Goal: Navigation & Orientation: Find specific page/section

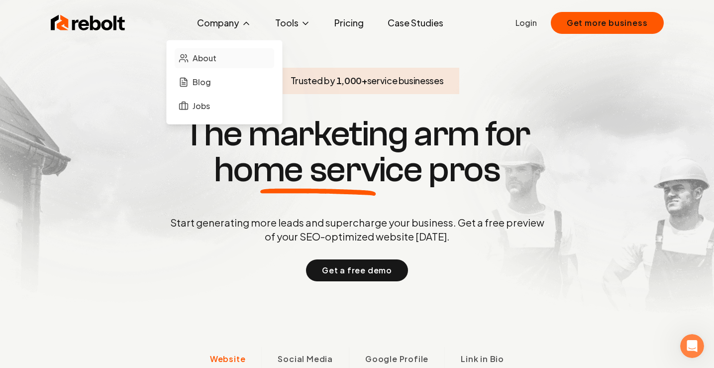
click at [208, 53] on span "About" at bounding box center [205, 58] width 24 height 12
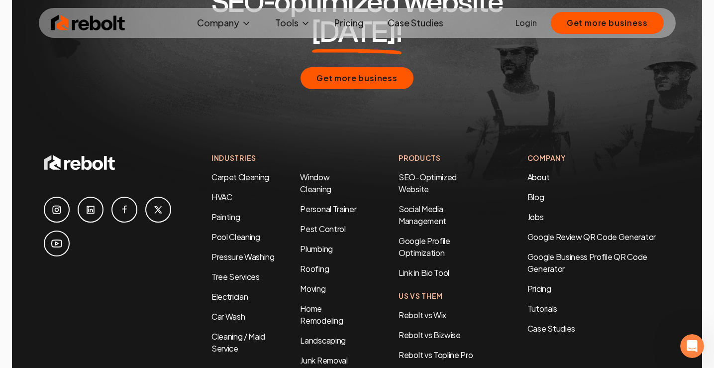
scroll to position [3144, 0]
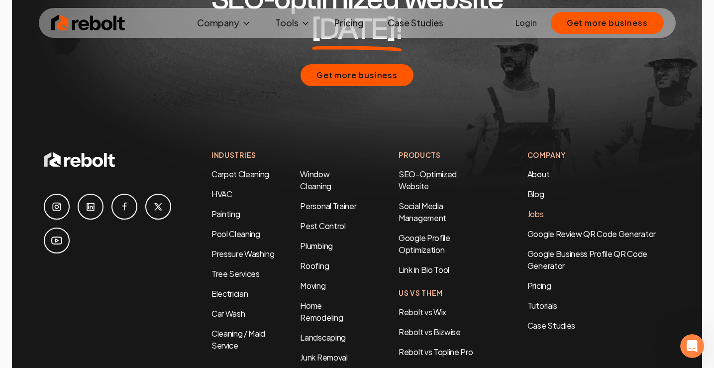
click at [537, 208] on link "Jobs" at bounding box center [535, 213] width 16 height 10
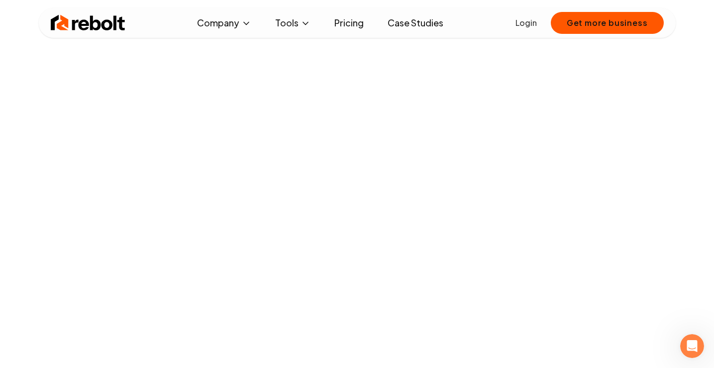
scroll to position [44, 0]
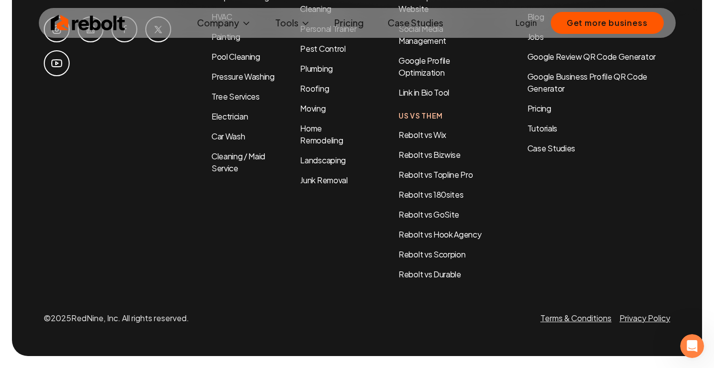
scroll to position [757, 0]
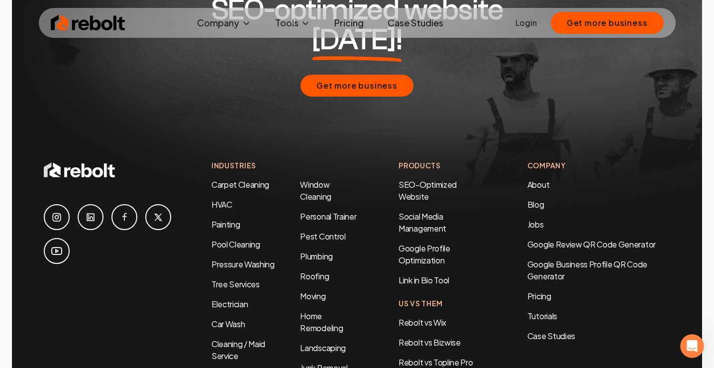
scroll to position [3133, 0]
click at [538, 219] on link "Jobs" at bounding box center [535, 224] width 16 height 10
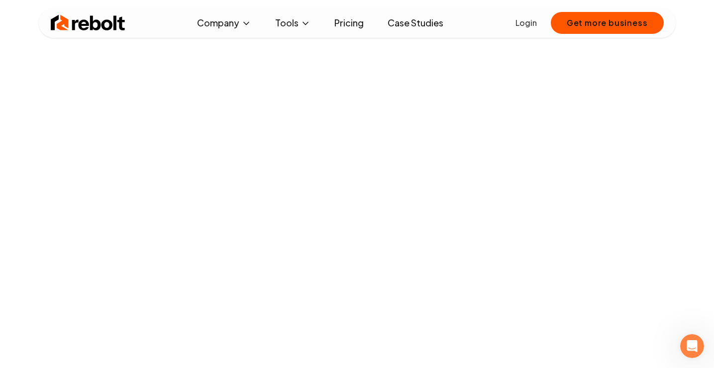
scroll to position [567, 0]
